Goal: Navigation & Orientation: Find specific page/section

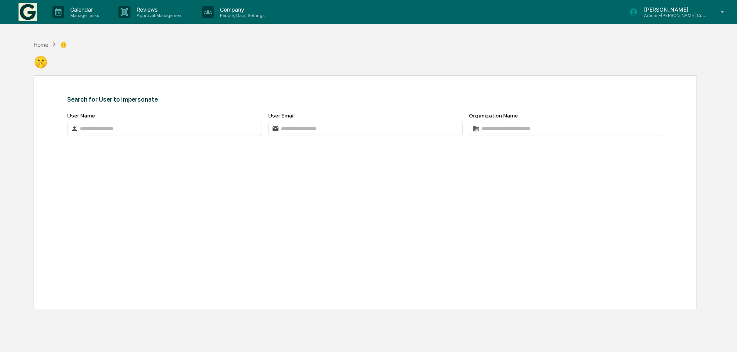
click at [40, 12] on link at bounding box center [33, 12] width 28 height 24
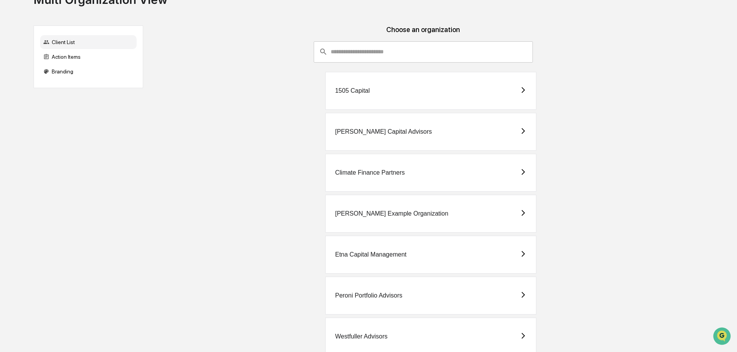
scroll to position [46, 0]
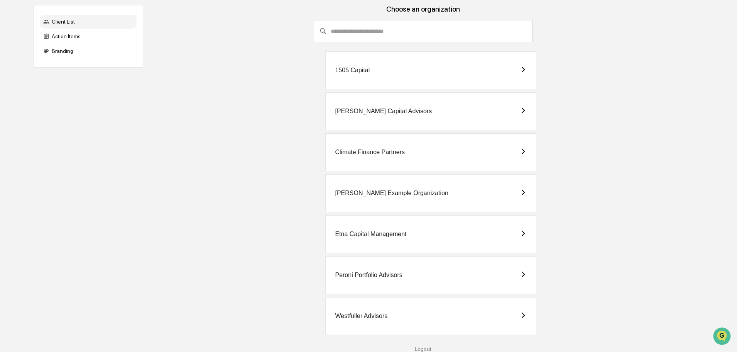
click at [396, 329] on div "Westfuller Advisors" at bounding box center [430, 316] width 211 height 38
